Goal: Task Accomplishment & Management: Manage account settings

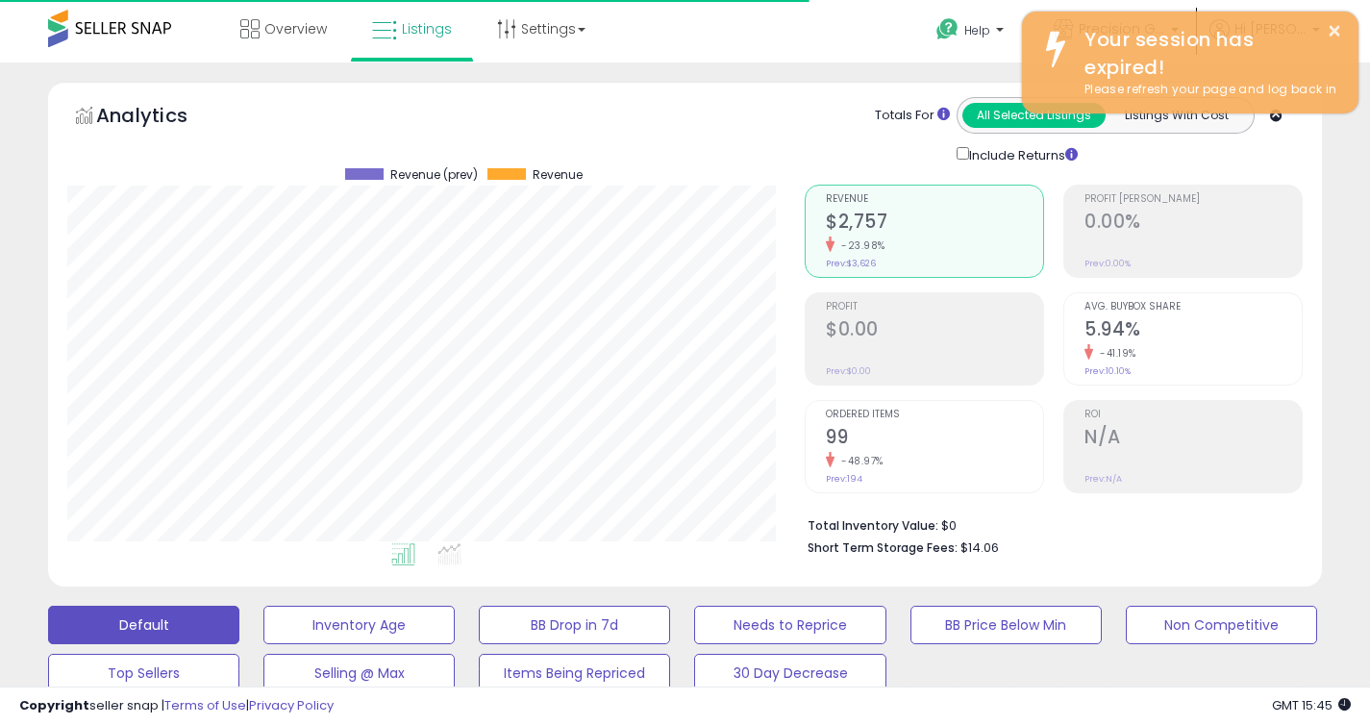
select select "**"
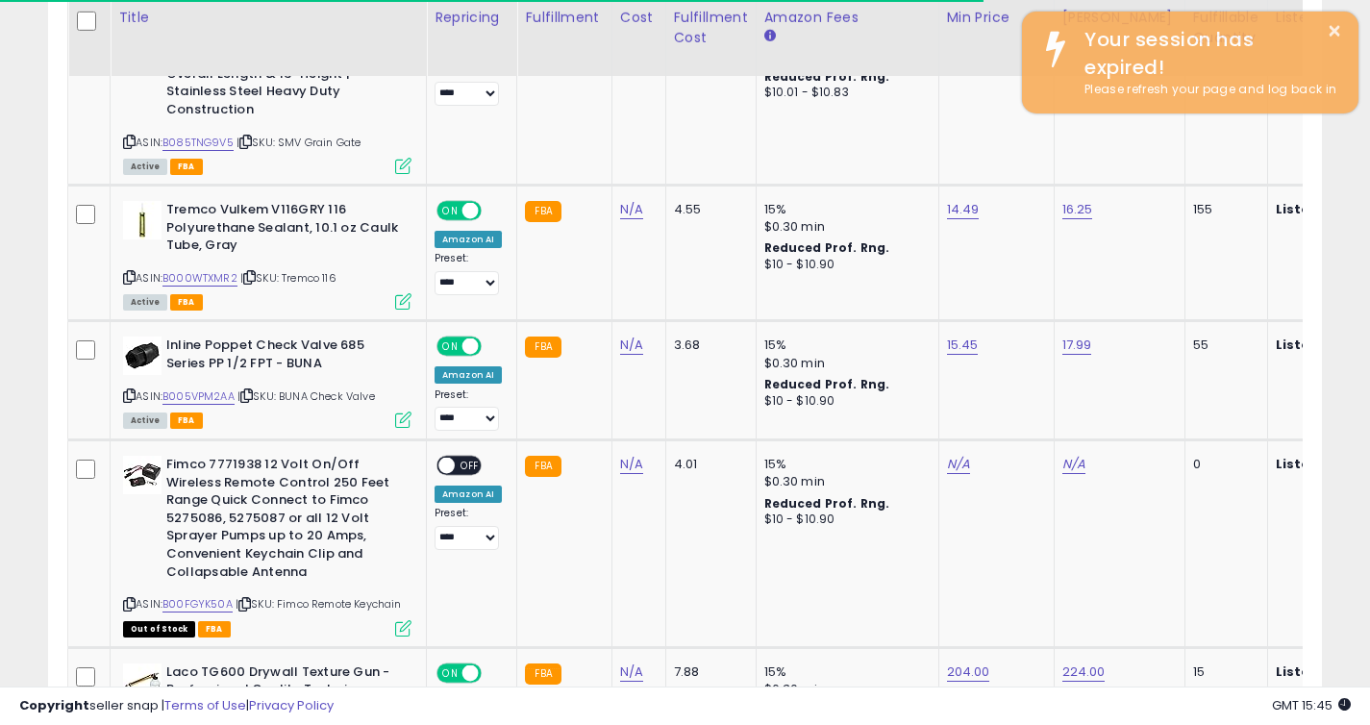
scroll to position [3047, 0]
